Goal: Information Seeking & Learning: Learn about a topic

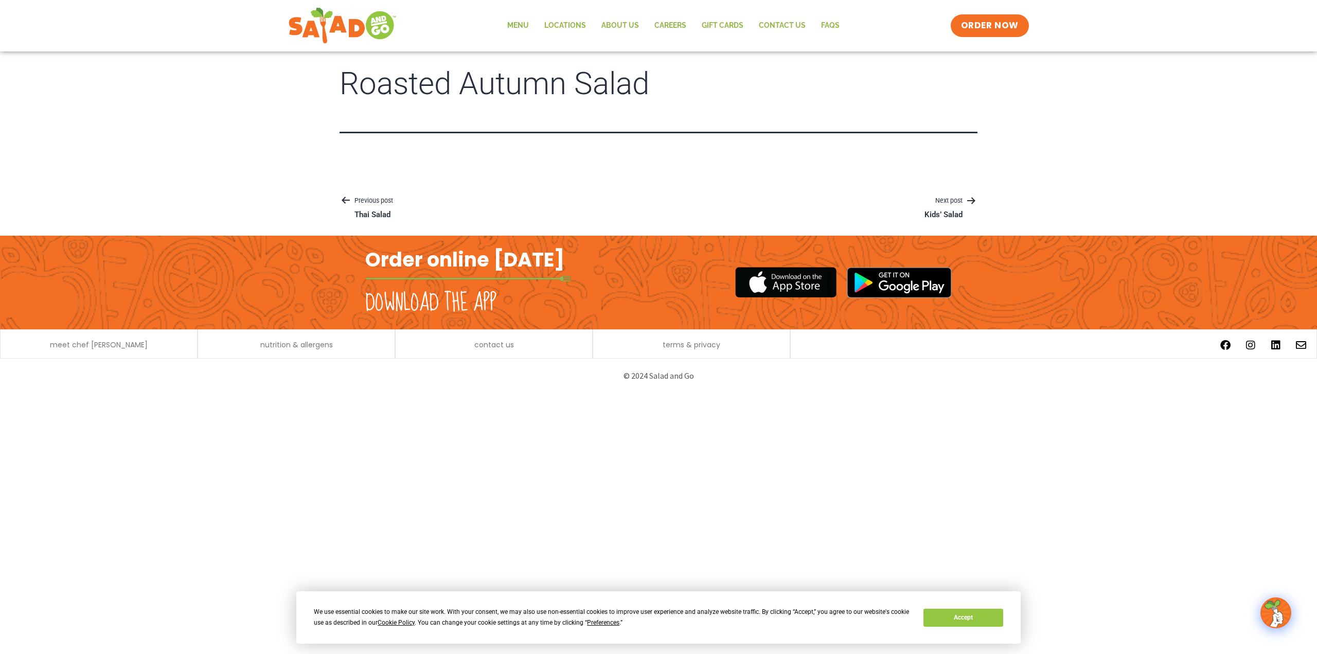
drag, startPoint x: 474, startPoint y: 286, endPoint x: 476, endPoint y: 278, distance: 7.6
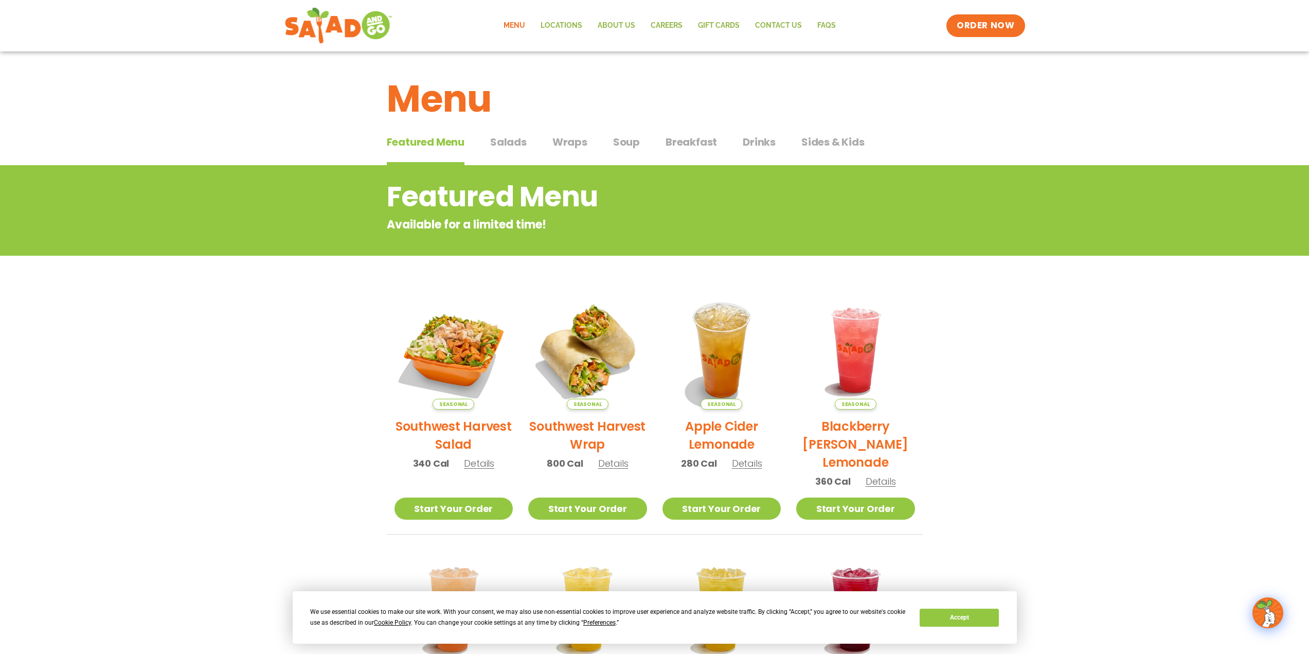
click at [506, 139] on span "Salads" at bounding box center [508, 141] width 37 height 15
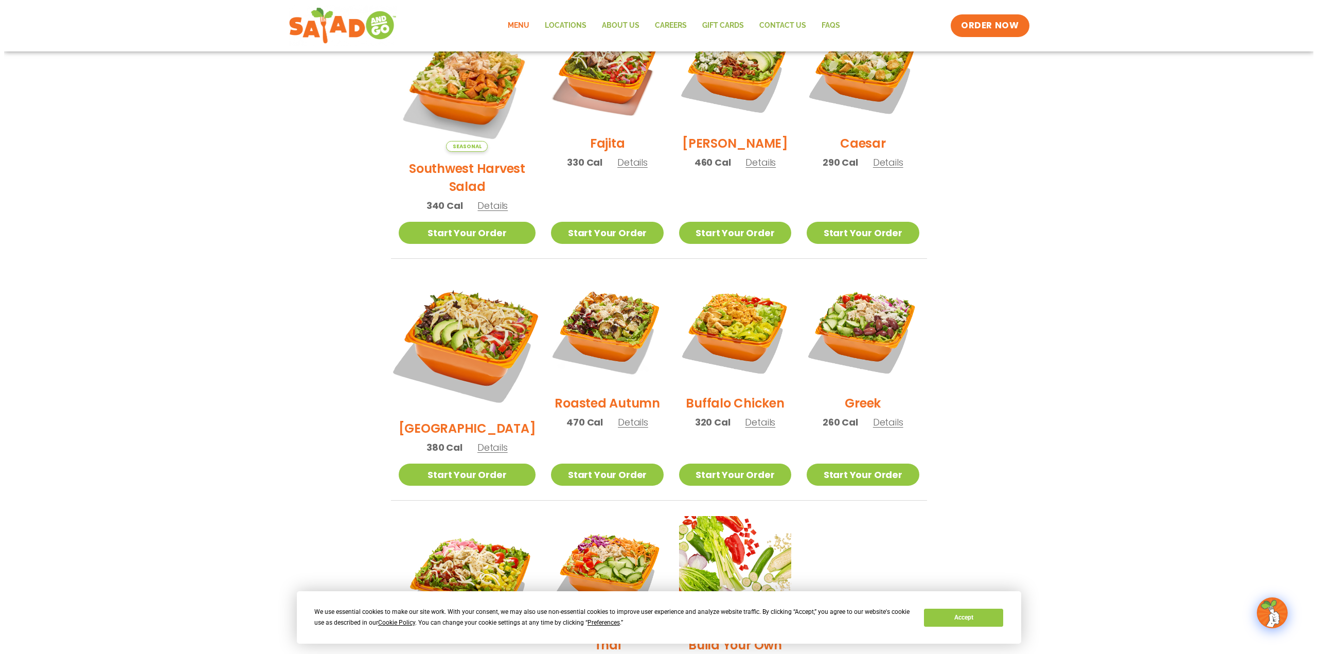
scroll to position [463, 0]
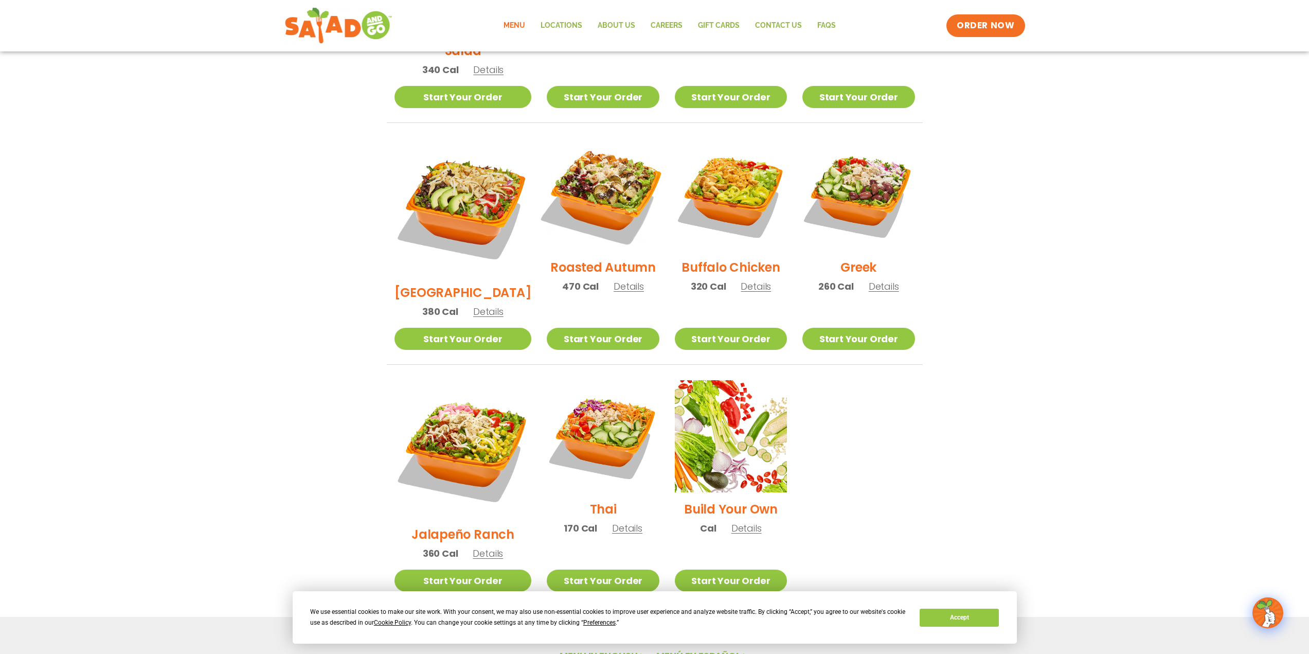
click at [592, 172] on img at bounding box center [603, 195] width 132 height 132
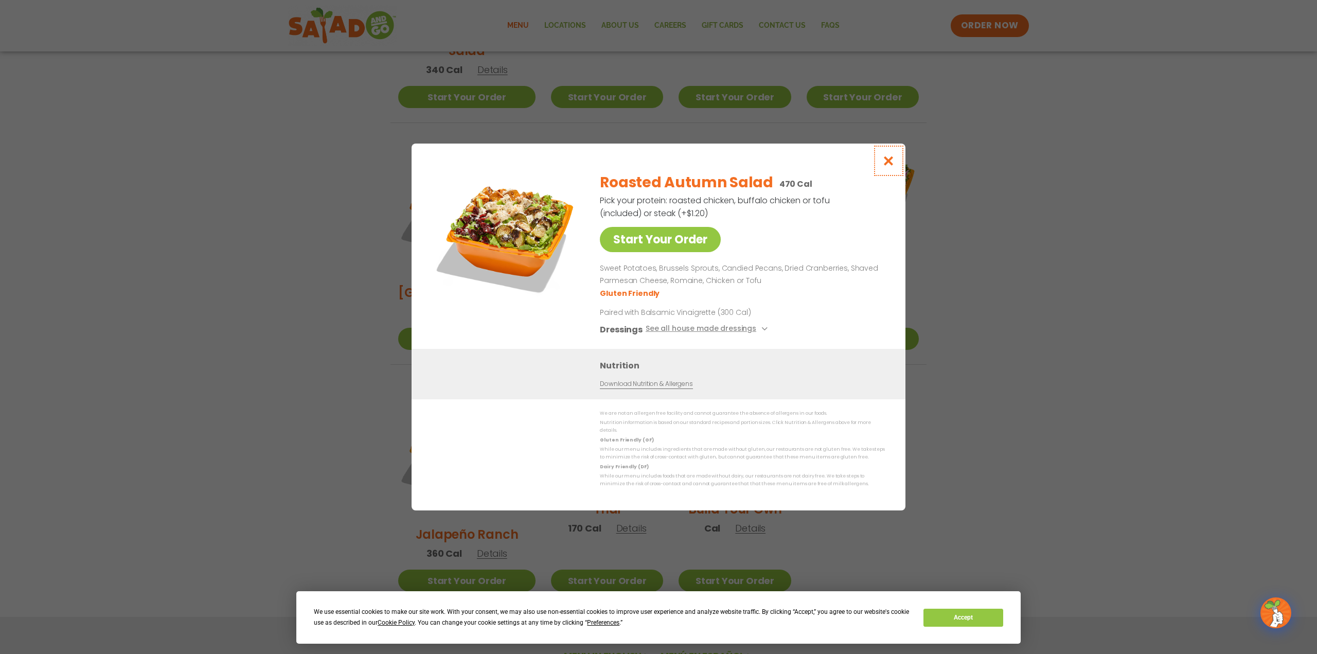
click at [890, 166] on icon "Close modal" at bounding box center [888, 160] width 13 height 11
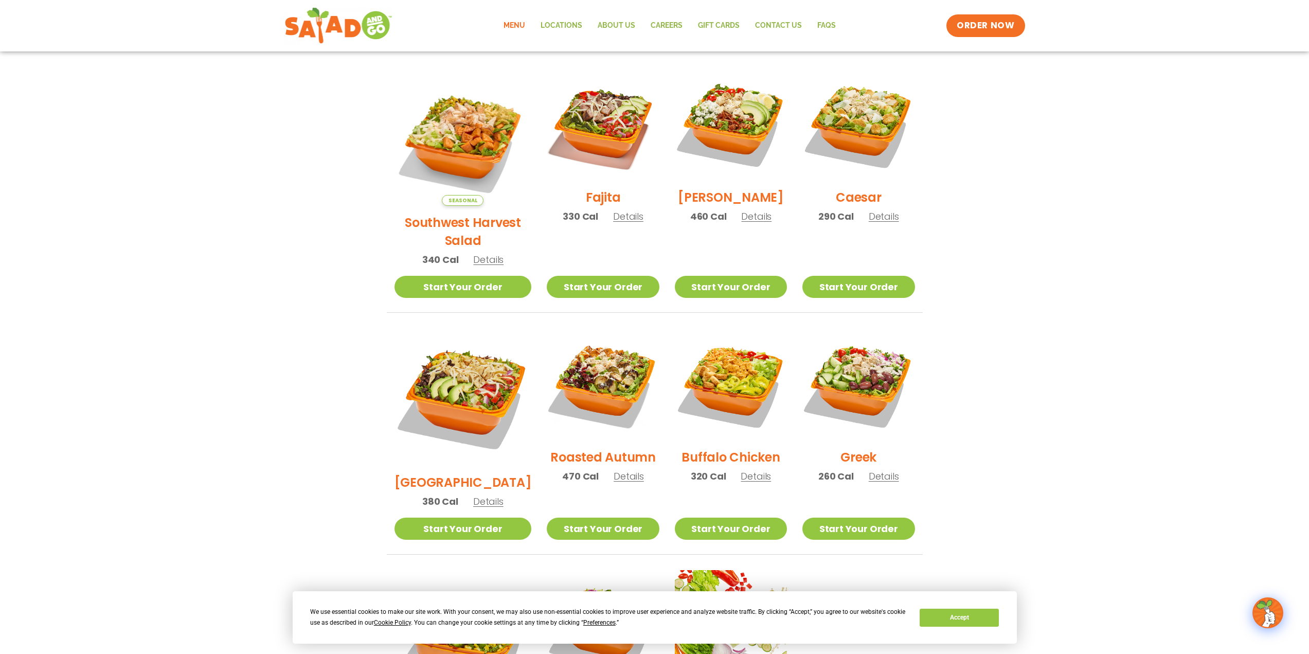
scroll to position [257, 0]
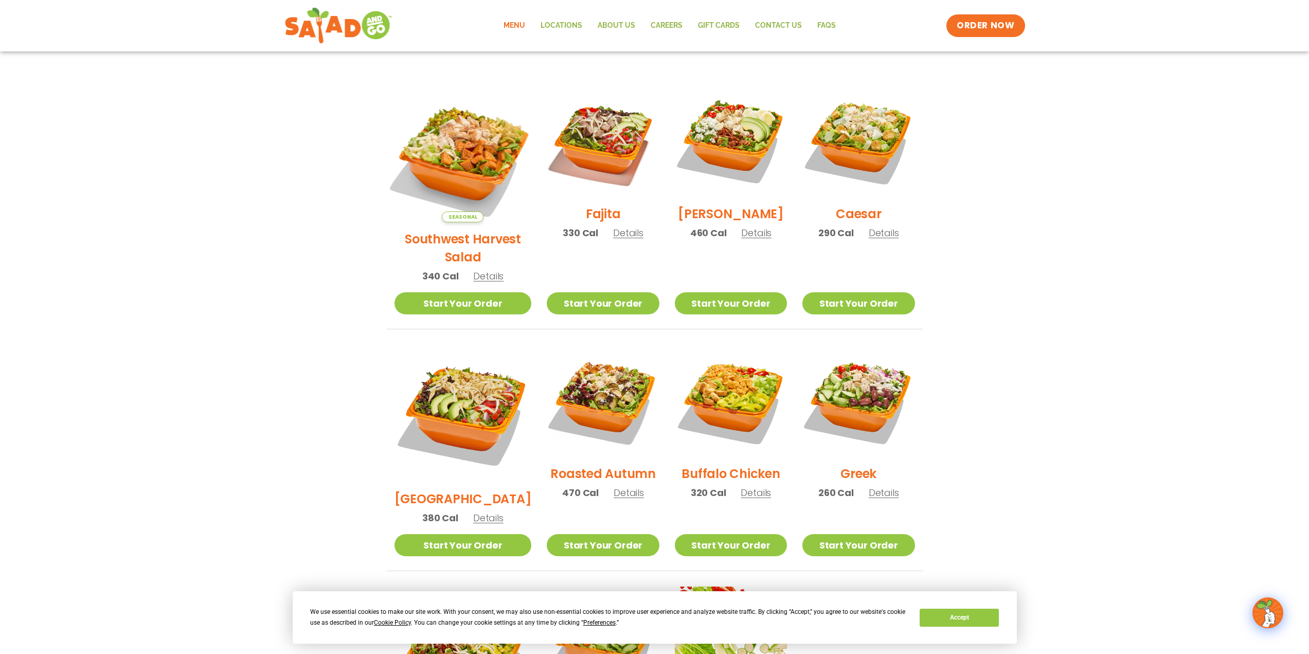
click at [458, 152] on img at bounding box center [462, 153] width 161 height 161
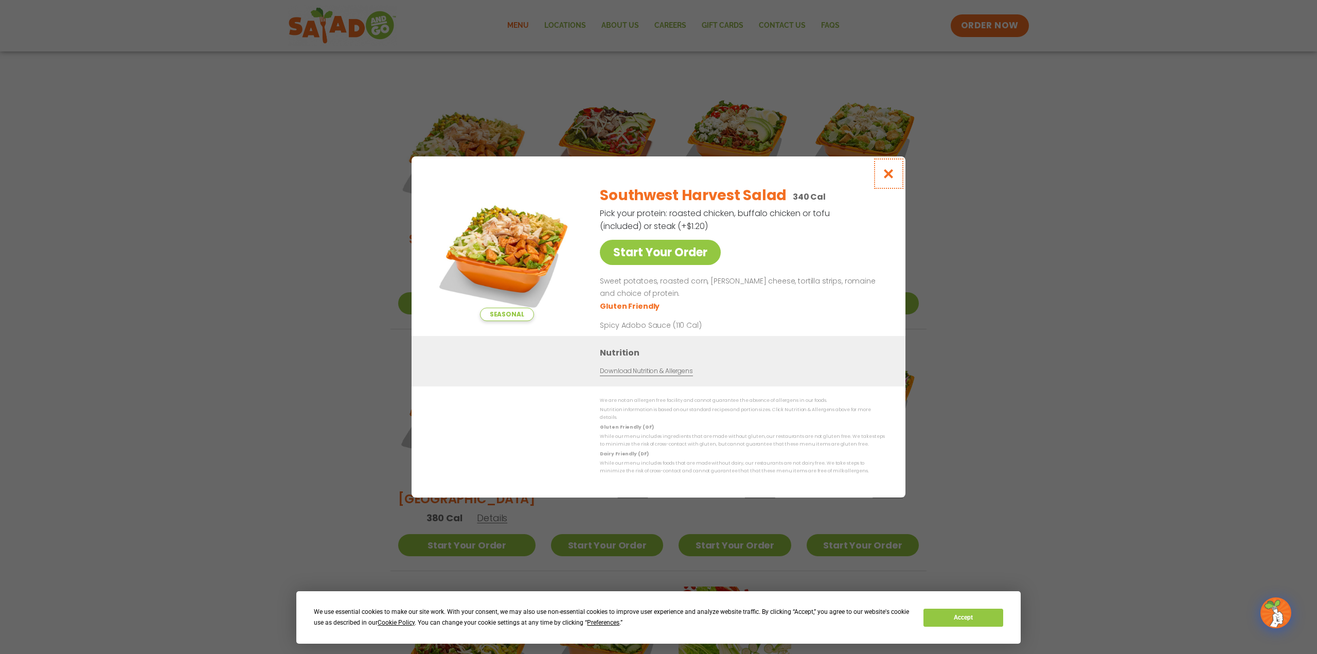
click at [891, 176] on icon "Close modal" at bounding box center [888, 173] width 13 height 11
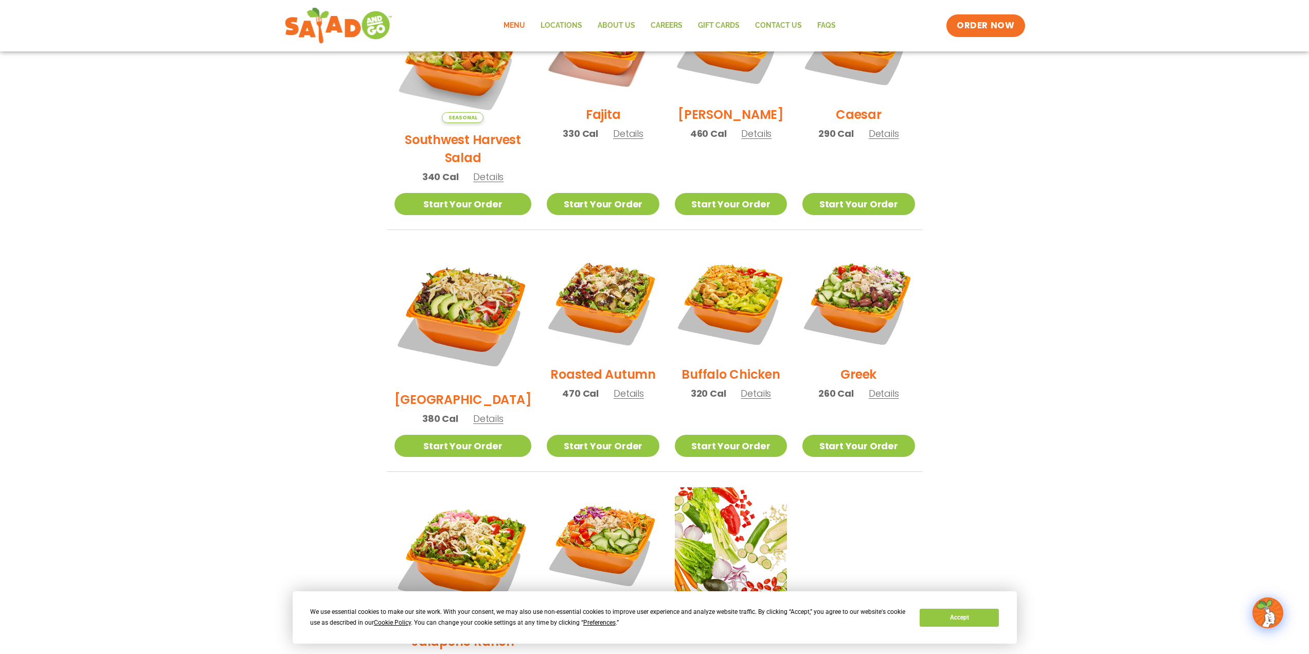
scroll to position [360, 0]
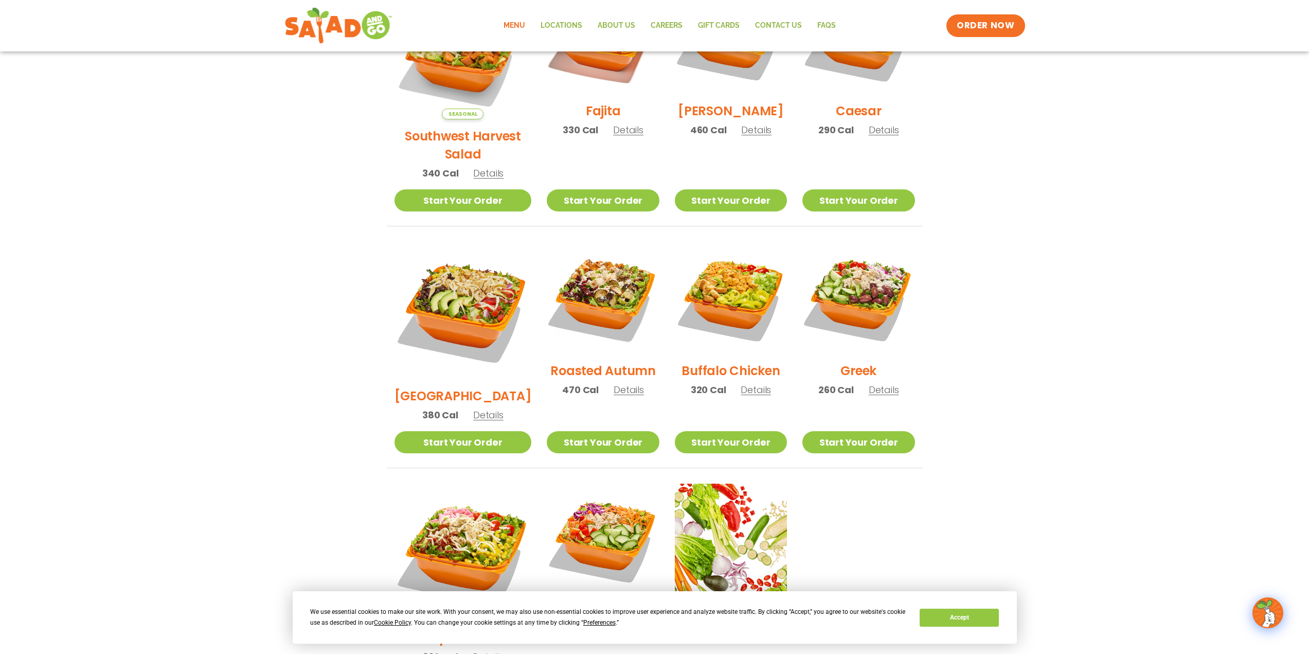
click at [1155, 543] on section "Salads Our house-made dressings make our huge portions even more delicious. Goo…" at bounding box center [654, 258] width 1309 height 904
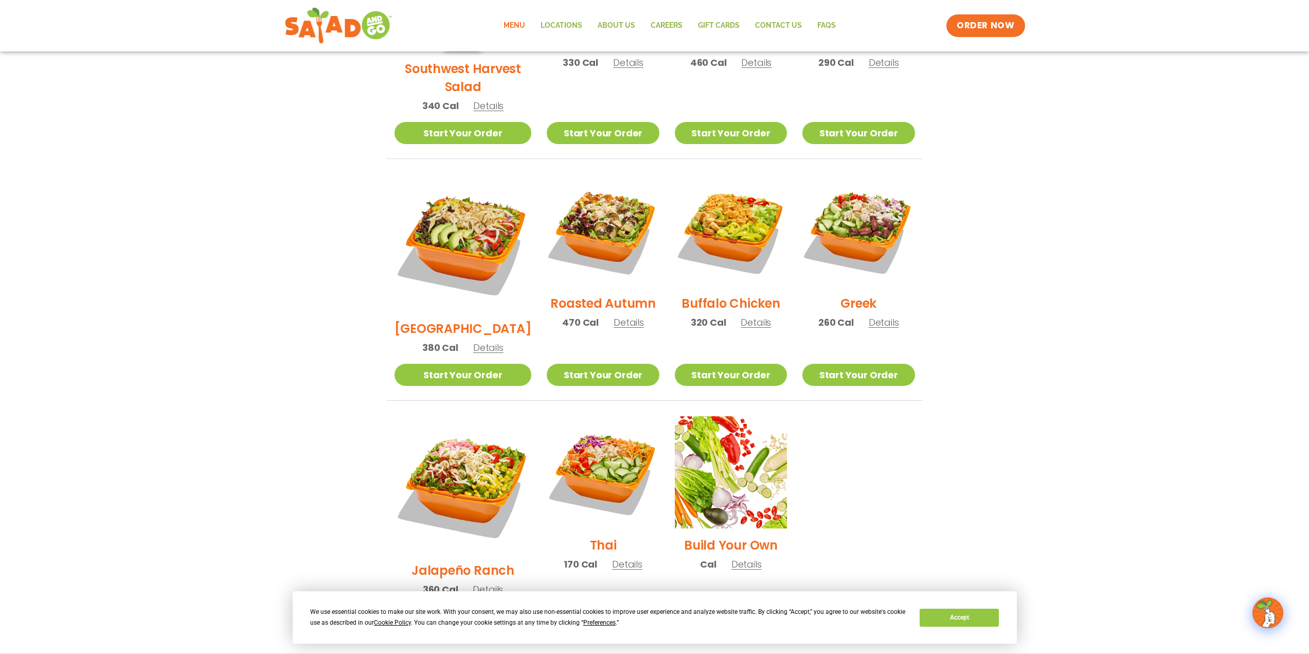
scroll to position [0, 0]
